Goal: Task Accomplishment & Management: Complete application form

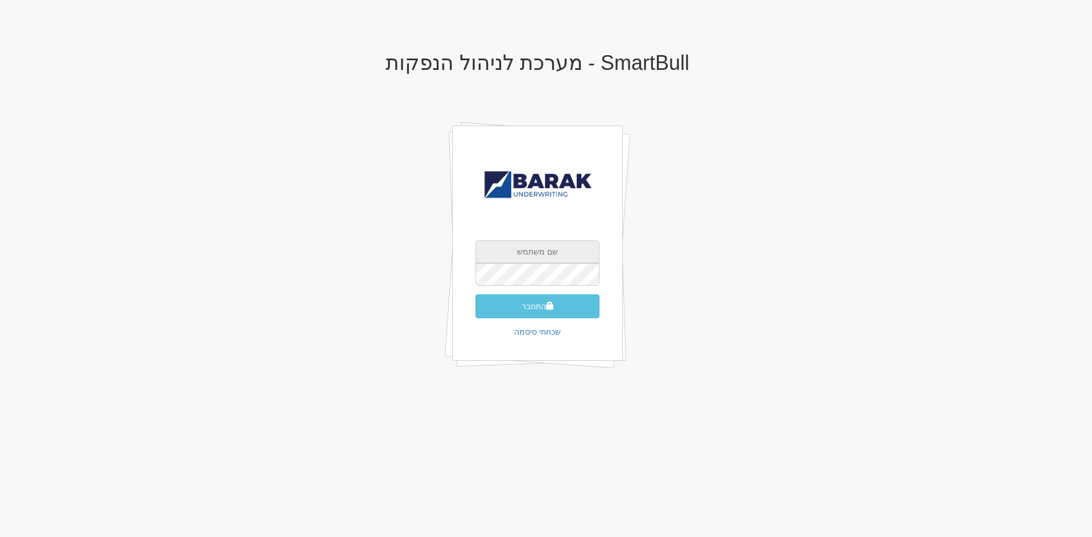
type input "[EMAIL_ADDRESS][DOMAIN_NAME]"
click at [795, 193] on div "SmartBull - מערכת לניהול הנפקות AlonHo@barak-capital.co.il התחבר שכחתי סיסמה" at bounding box center [537, 223] width 665 height 366
type input "[EMAIL_ADDRESS][DOMAIN_NAME]"
click at [555, 310] on button "התחבר" at bounding box center [537, 307] width 124 height 24
click at [568, 280] on input "text" at bounding box center [537, 291] width 124 height 23
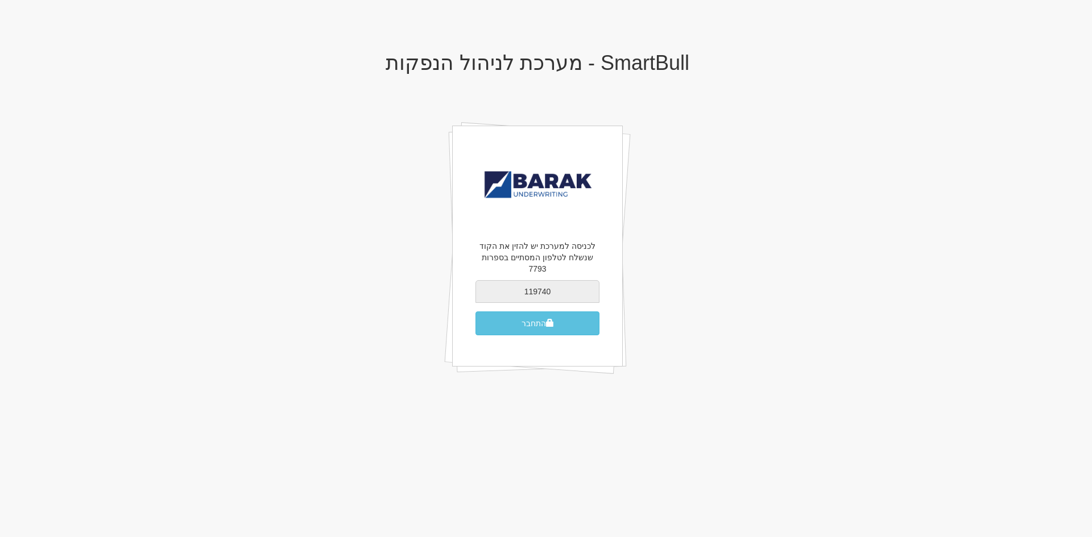
type input "119740"
click at [475, 312] on button "התחבר" at bounding box center [537, 324] width 124 height 24
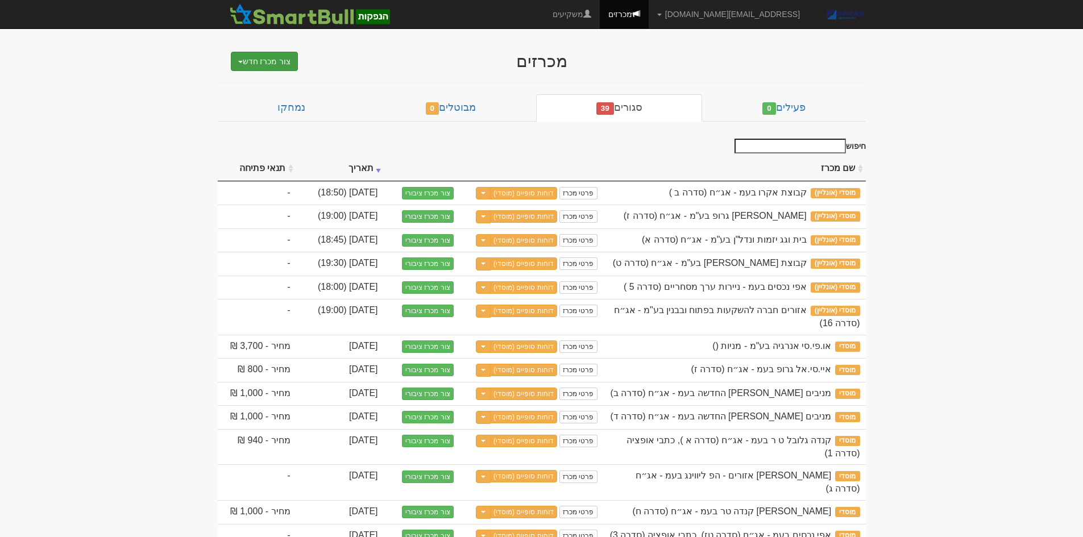
click at [278, 61] on button "צור מכרז חדש" at bounding box center [265, 61] width 68 height 19
click at [281, 78] on link "מוסדי" at bounding box center [235, 83] width 125 height 15
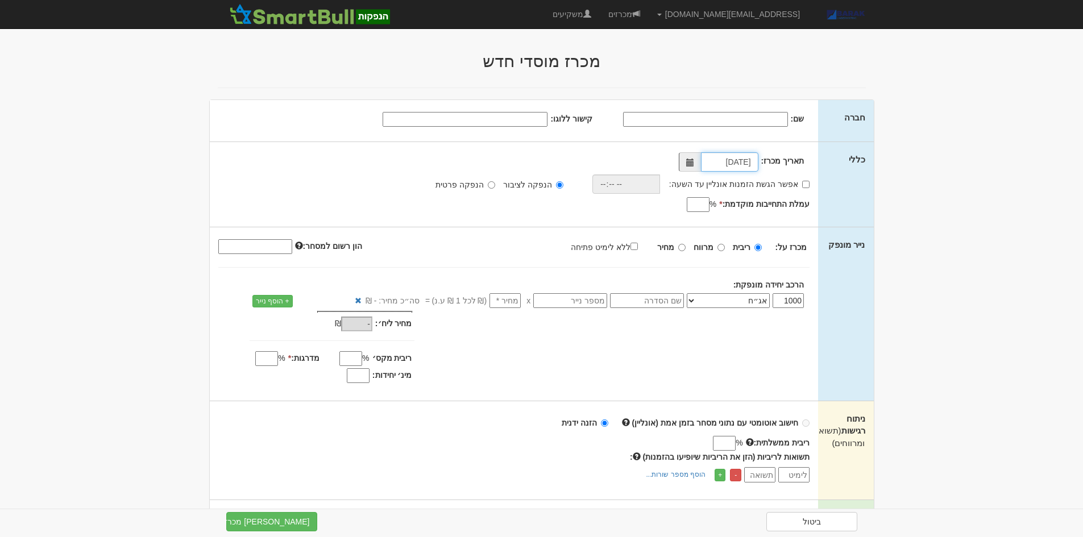
click at [721, 164] on input "03/09/2025" at bounding box center [729, 161] width 57 height 19
click at [720, 163] on input "03/09/2025" at bounding box center [729, 161] width 57 height 19
click at [717, 163] on input "03/09/2025" at bounding box center [729, 161] width 57 height 19
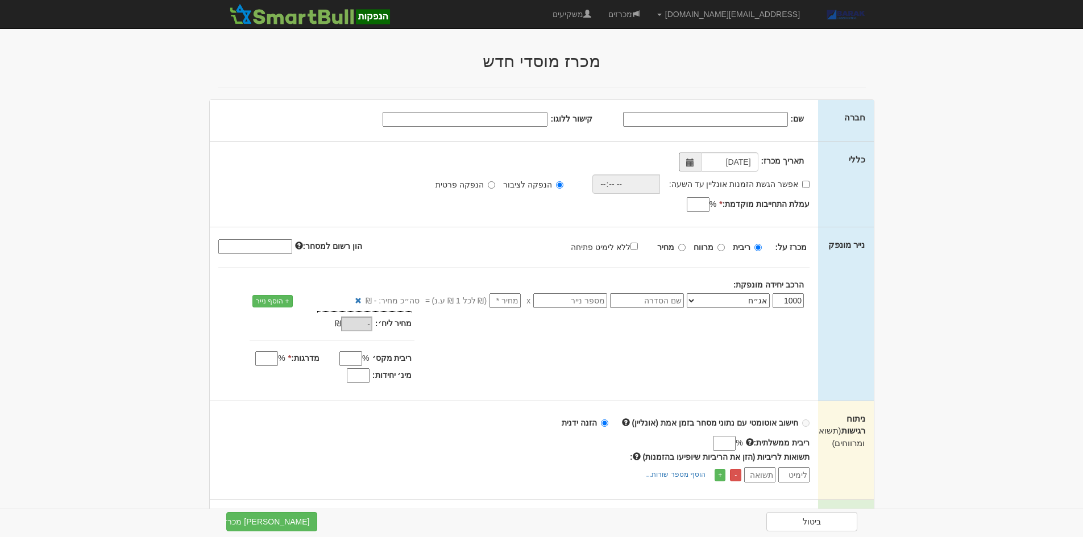
click at [756, 122] on input "שם:" at bounding box center [705, 119] width 165 height 15
type input "a"
type input "שיכון ובינוי בעמ"
click at [511, 124] on input "קישור ללוגו:" at bounding box center [465, 119] width 165 height 15
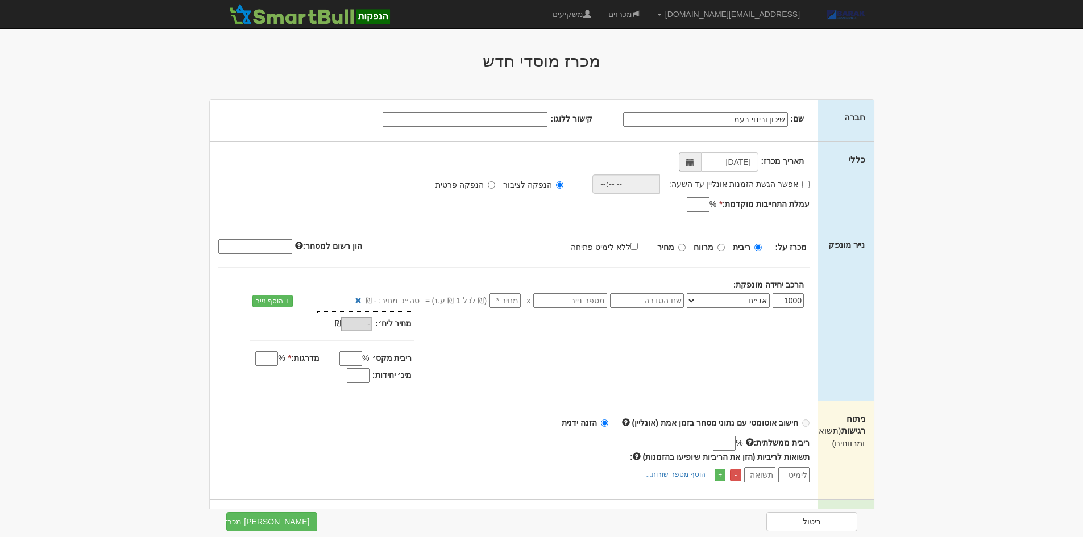
paste input "https://upload.wikimedia.org/wikipedia/commons/thumb/2/22/ShikunBinuy.svg/1280p…"
type input "https://upload.wikimedia.org/wikipedia/commons/thumb/2/22/ShikunBinuy.svg/1280p…"
click at [614, 151] on div "תאריך מכרז: 03/09/2025 אפשר הגשת הזמנות אונליין עד השעה: * %" at bounding box center [514, 184] width 609 height 85
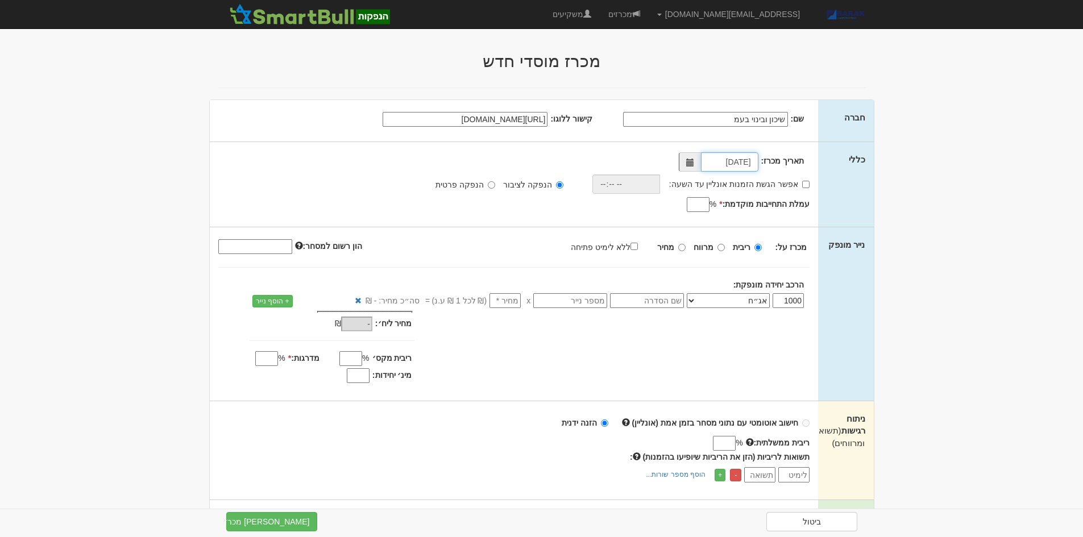
click at [719, 163] on input "03/09/2025" at bounding box center [729, 161] width 57 height 19
type input "04/09/2025"
click at [805, 183] on input "אפשר הגשת הזמנות אונליין עד השעה:" at bounding box center [805, 184] width 7 height 7
checkbox input "true"
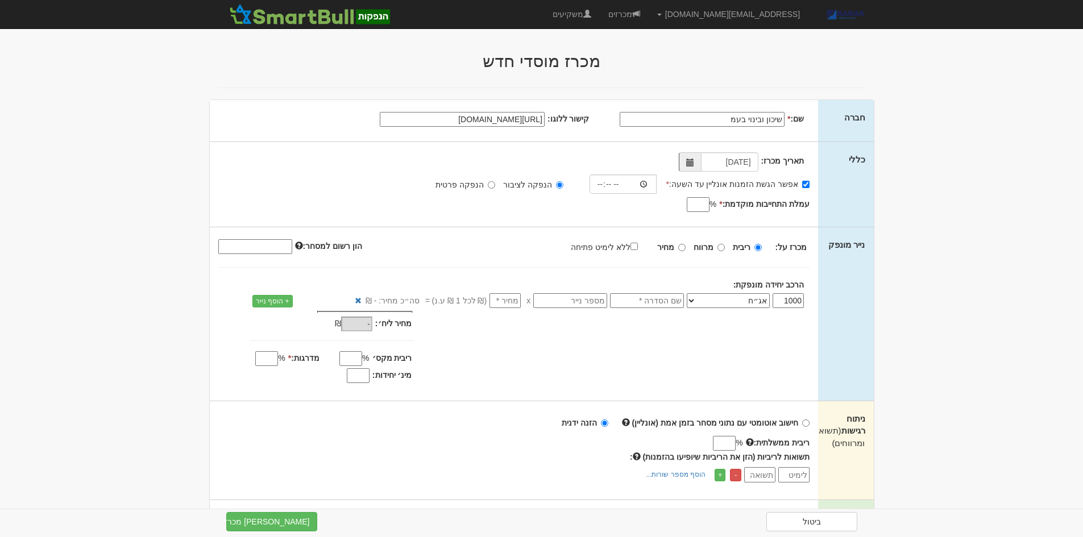
click at [700, 201] on input "עמלת התחייבות מוקדמת: *" at bounding box center [698, 204] width 23 height 15
type input "0.6"
click at [651, 303] on input "text" at bounding box center [647, 300] width 74 height 15
type input "סדרה 11"
click at [510, 305] on input "number" at bounding box center [505, 300] width 31 height 15
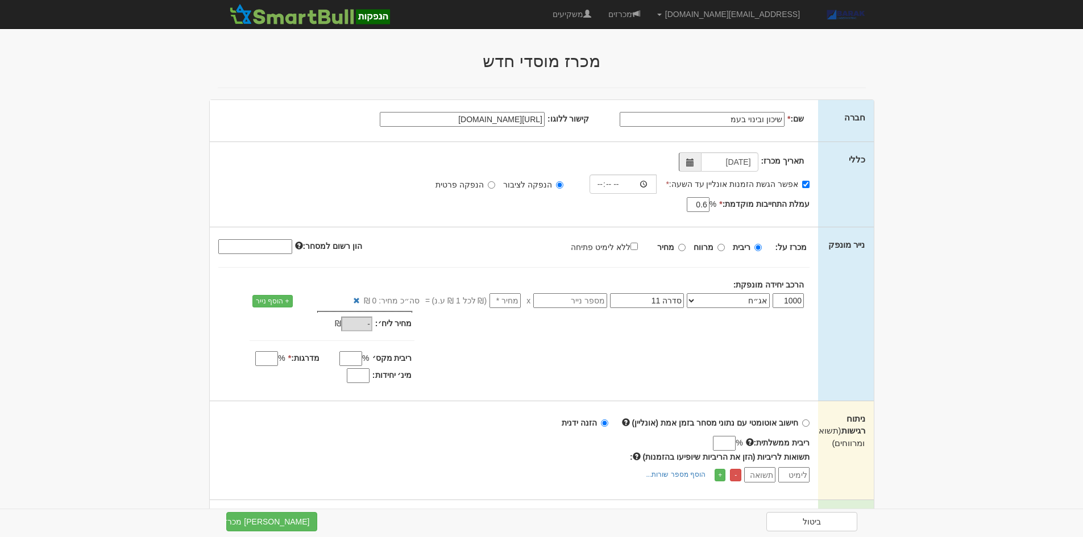
type input "1"
type input "1,000"
type input "1"
click at [359, 379] on input "מינ׳ יחידות:" at bounding box center [358, 376] width 23 height 15
type input "800"
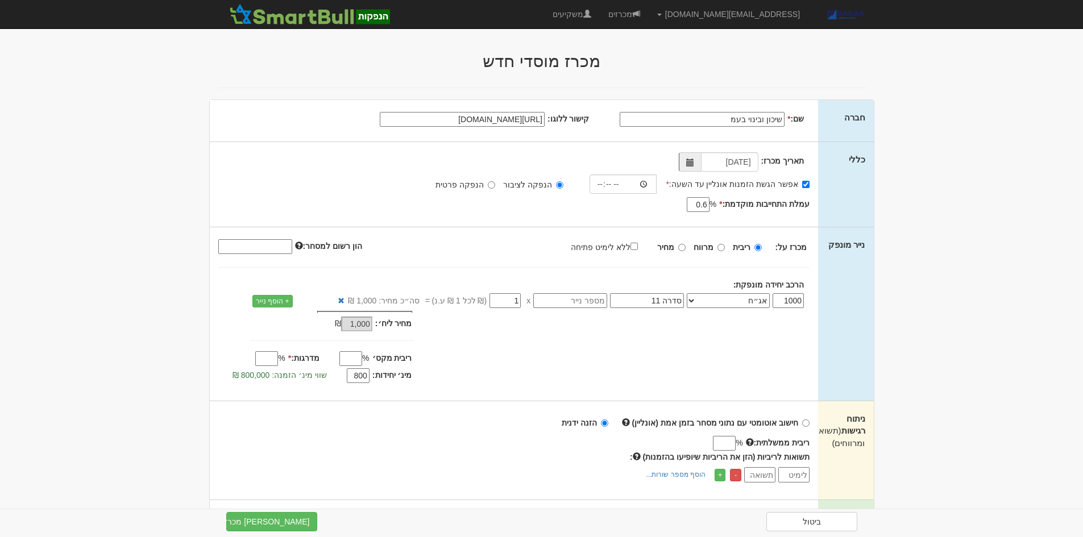
click at [263, 359] on input "מדרגות: *" at bounding box center [266, 358] width 23 height 15
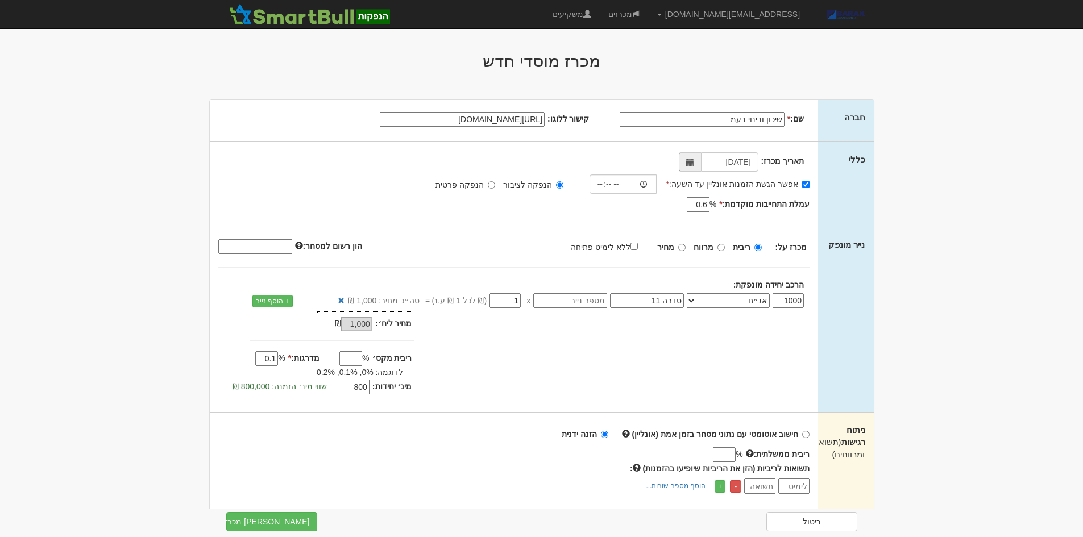
drag, startPoint x: 259, startPoint y: 359, endPoint x: 615, endPoint y: 362, distance: 356.0
click at [603, 362] on div "מחיר מינ׳: 1,000 ₪ * %" at bounding box center [514, 354] width 609 height 87
type input "0.01"
click at [724, 452] on input "ריבית ממשלתית:" at bounding box center [724, 455] width 23 height 15
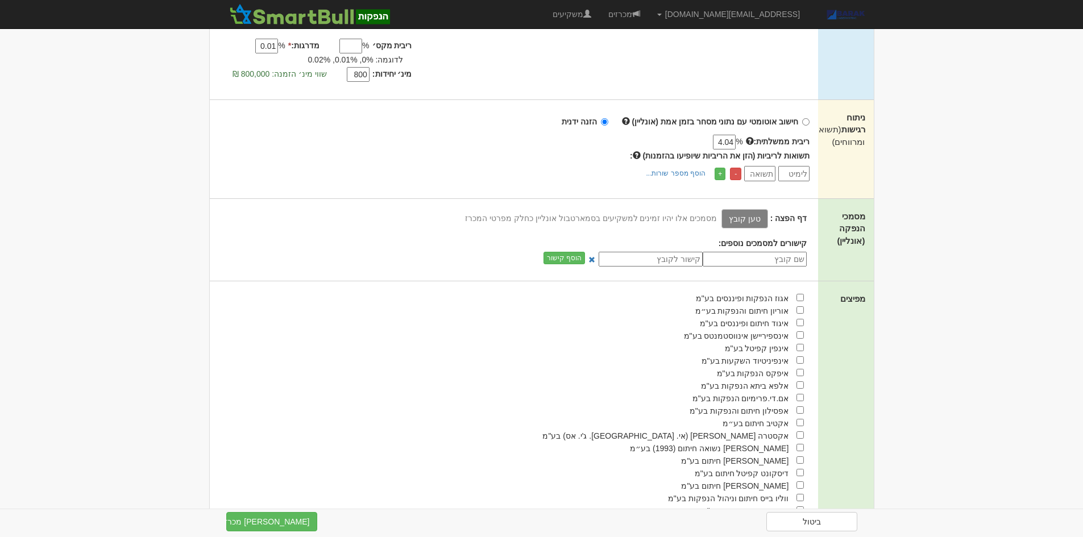
scroll to position [341, 0]
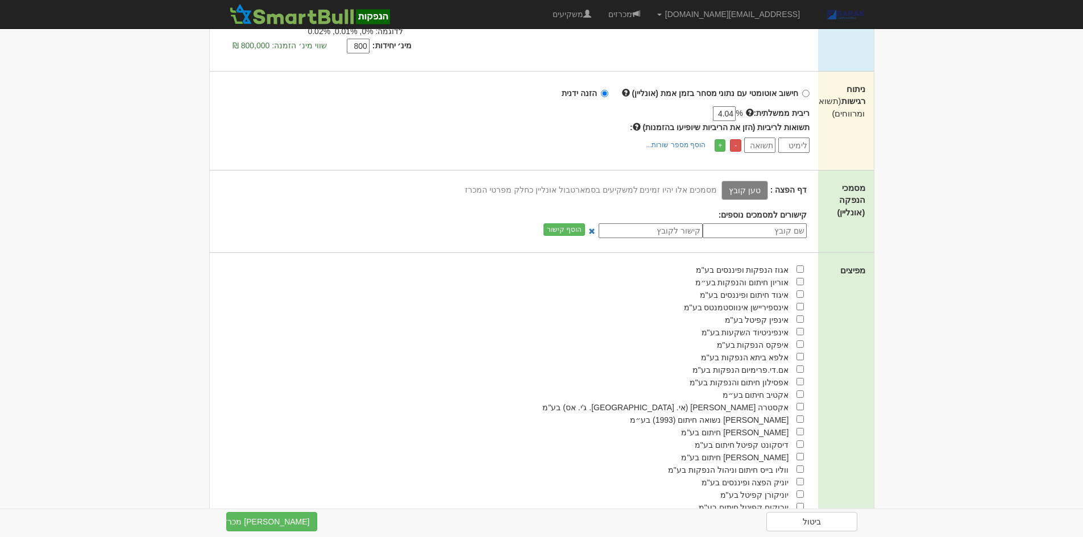
type input "4.04"
click at [797, 431] on input "checkbox" at bounding box center [800, 431] width 7 height 7
checkbox input "true"
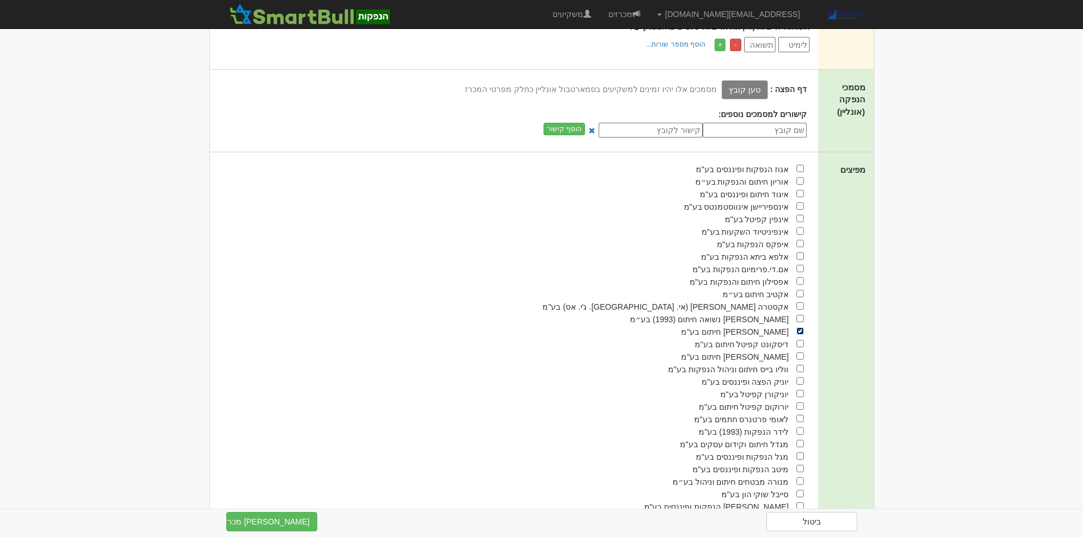
scroll to position [455, 0]
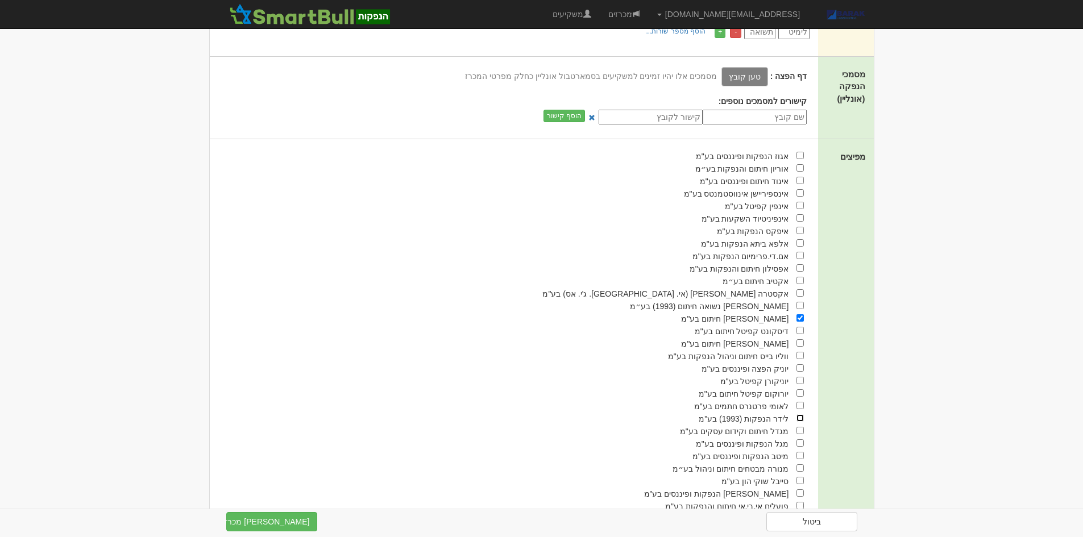
click at [802, 418] on input "checkbox" at bounding box center [800, 418] width 7 height 7
checkbox input "true"
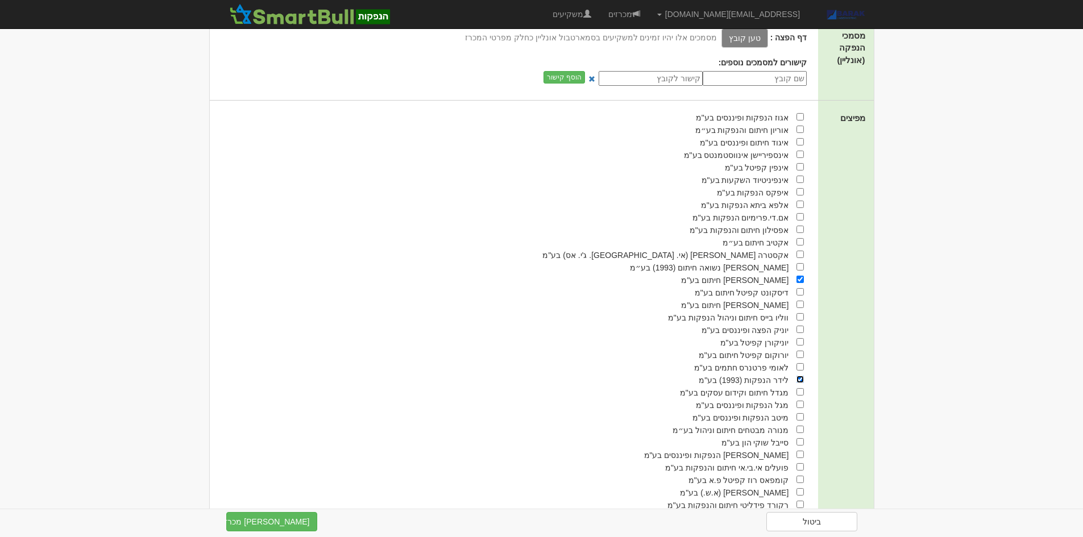
scroll to position [467, 0]
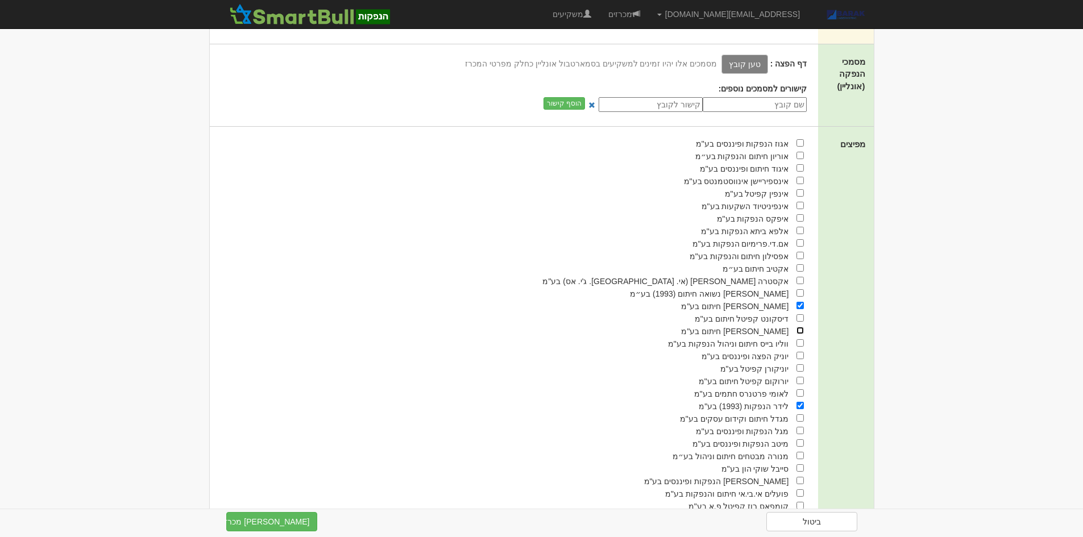
click at [801, 329] on input "checkbox" at bounding box center [800, 330] width 7 height 7
checkbox input "true"
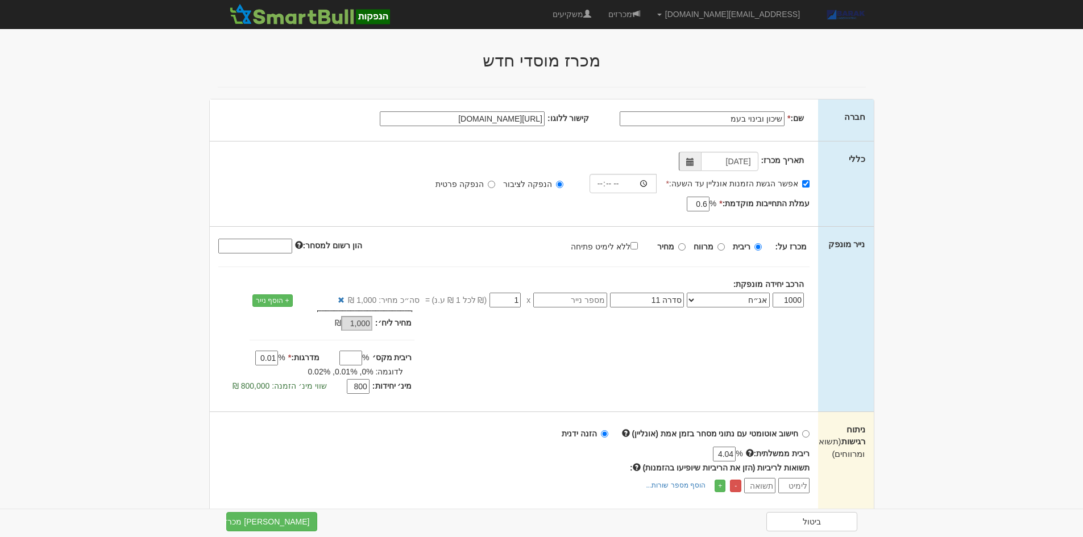
scroll to position [0, 0]
click at [257, 514] on button "צור מכרז" at bounding box center [271, 521] width 91 height 19
click at [609, 182] on input "time" at bounding box center [624, 184] width 68 height 19
click at [606, 184] on input "time" at bounding box center [624, 184] width 68 height 19
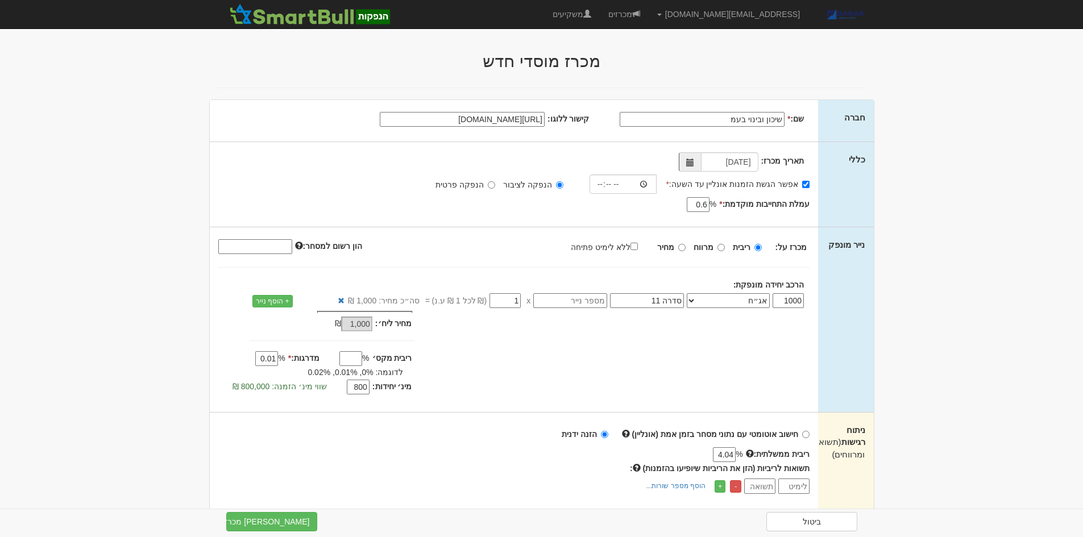
click at [648, 197] on div "תאריך מכרז: 04/09/2025 אפשר הגשת הזמנות אונליין עד השעה: * * % 0.6" at bounding box center [514, 184] width 609 height 85
click at [598, 186] on input "time" at bounding box center [624, 184] width 68 height 19
type input "18:30"
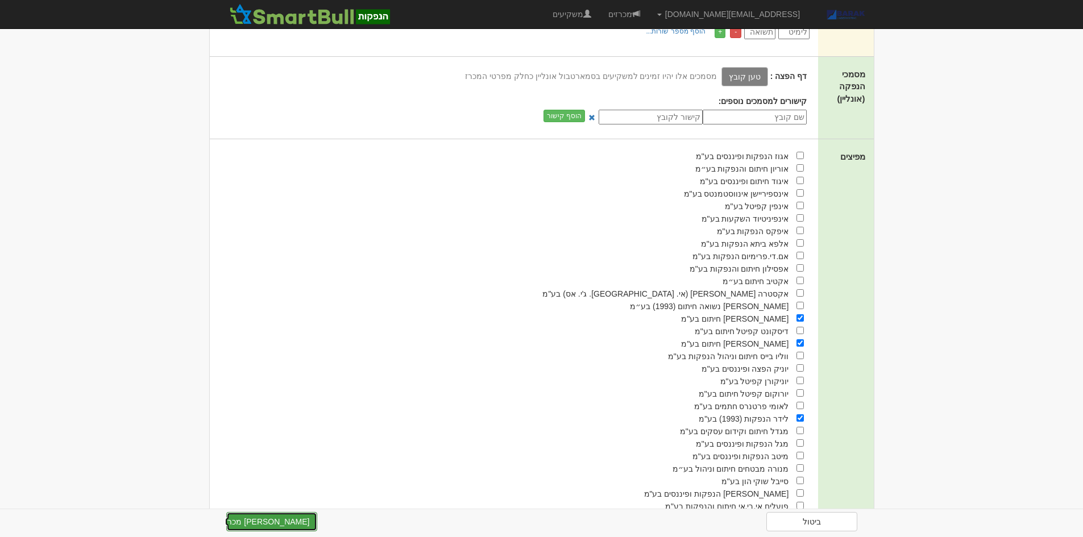
click at [279, 518] on button "צור מכרז" at bounding box center [271, 521] width 91 height 19
